Goal: Find contact information: Find contact information

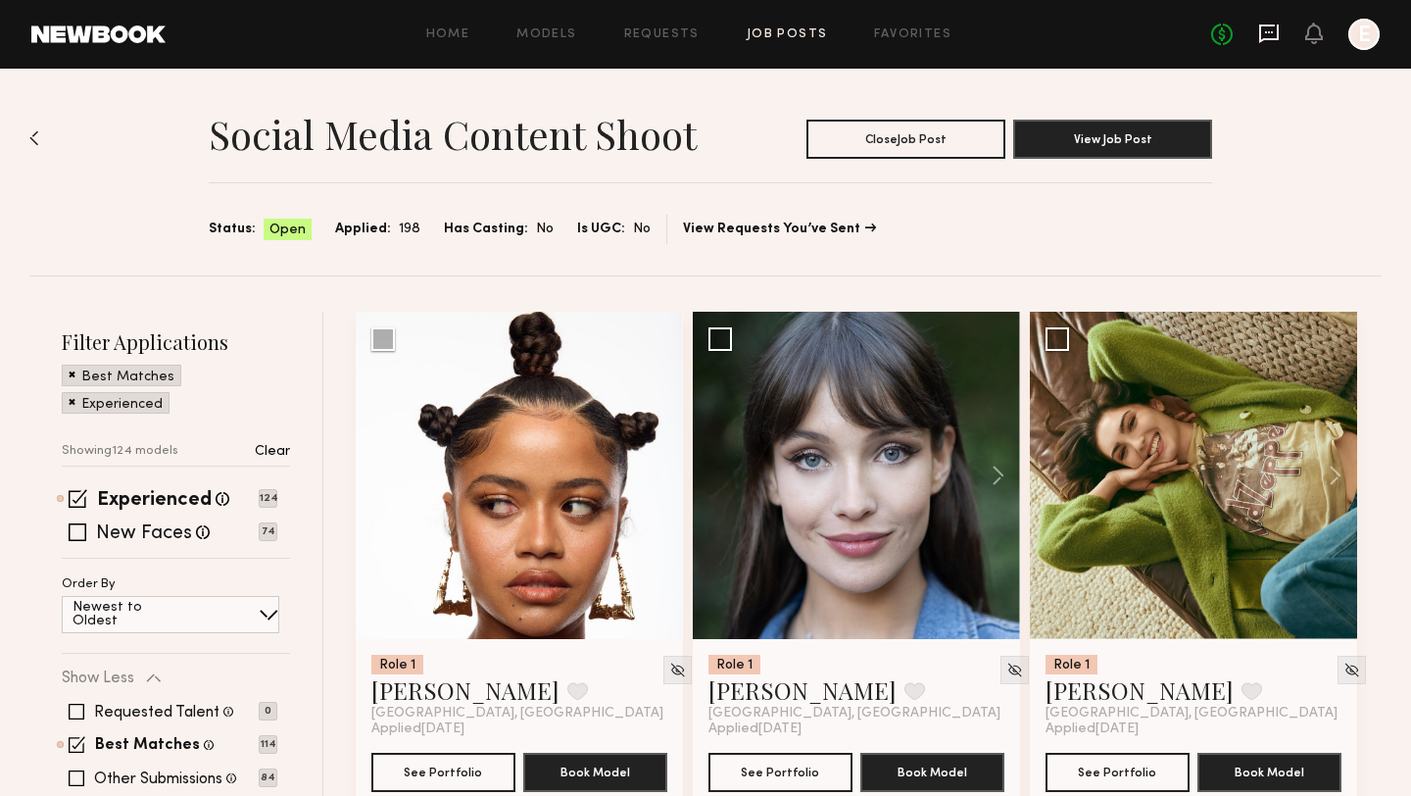
click at [1275, 26] on icon at bounding box center [1269, 34] width 22 height 22
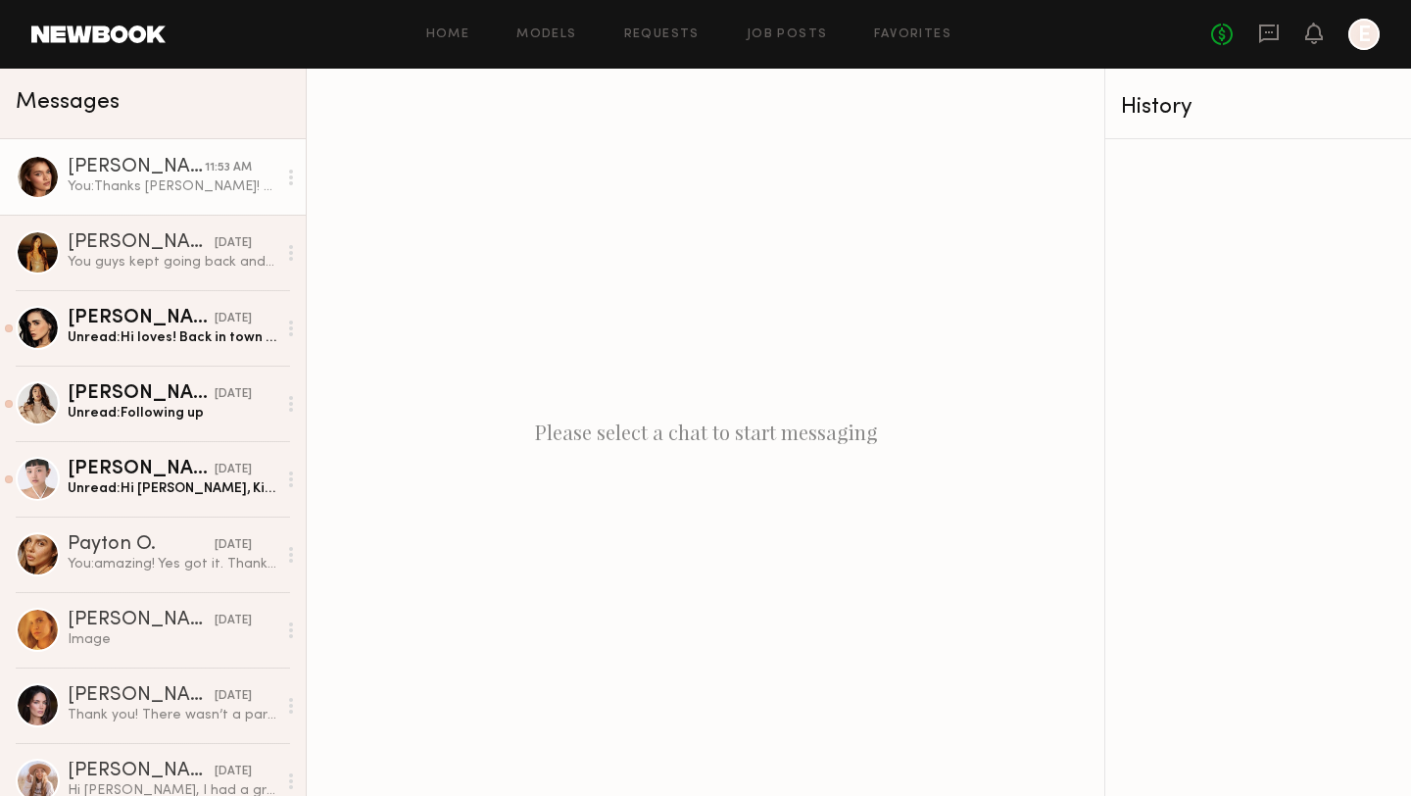
click at [115, 174] on div "[PERSON_NAME]" at bounding box center [136, 168] width 137 height 20
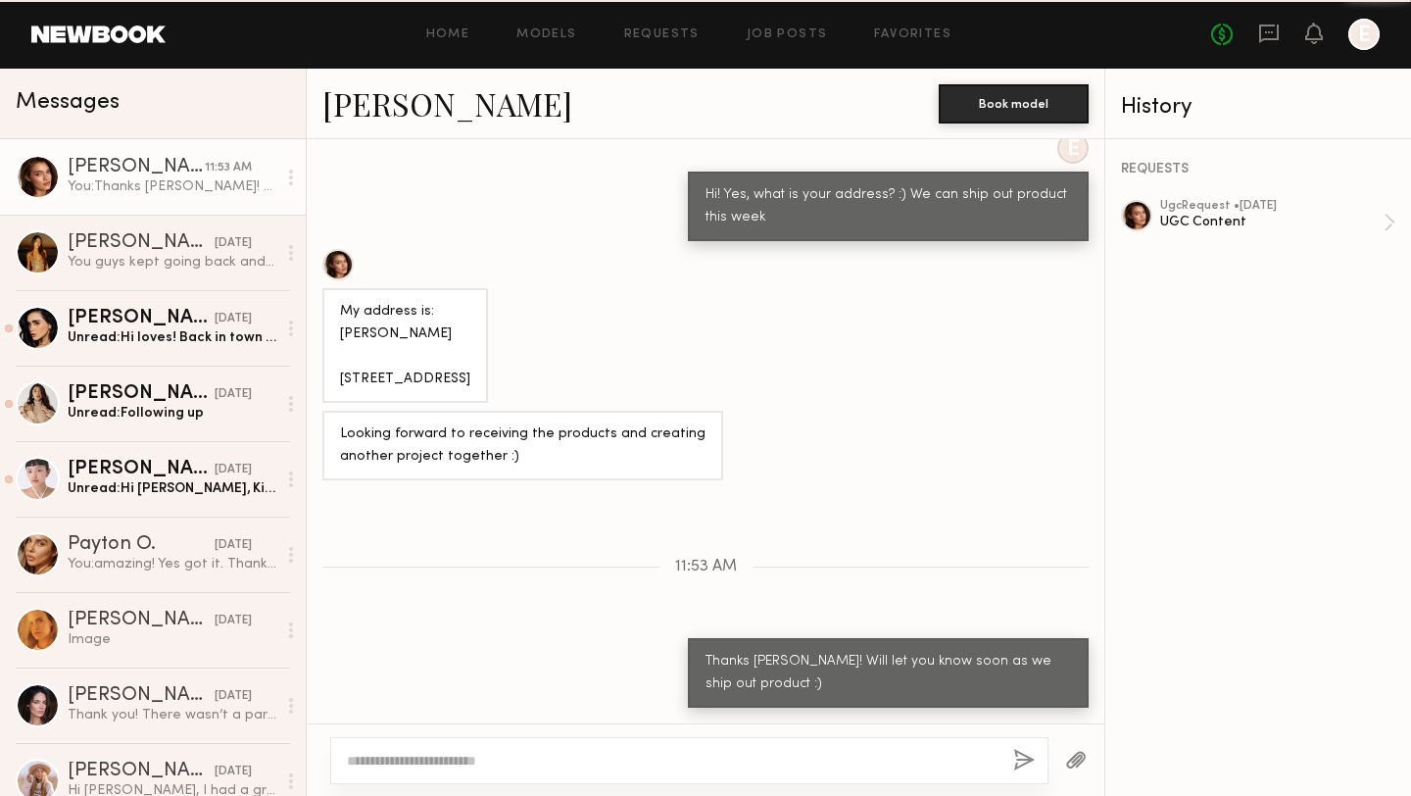
scroll to position [1475, 0]
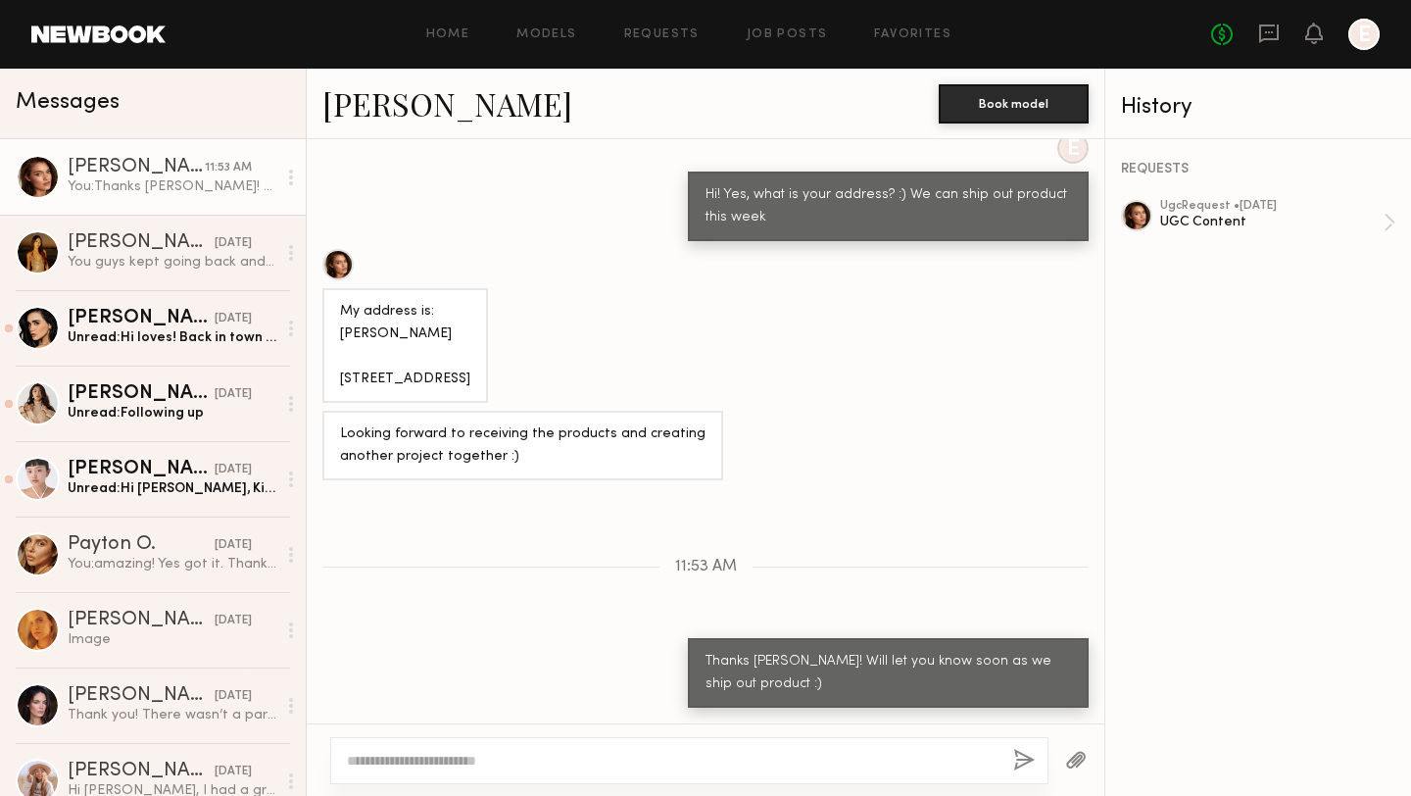
drag, startPoint x: 389, startPoint y: 378, endPoint x: 330, endPoint y: 288, distance: 107.6
click at [330, 288] on div "My address is: [PERSON_NAME] [STREET_ADDRESS]" at bounding box center [405, 345] width 166 height 115
copy div "[PERSON_NAME] [STREET_ADDRESS]"
click at [994, 345] on div "My address is: [PERSON_NAME] [STREET_ADDRESS]" at bounding box center [706, 326] width 798 height 154
